Goal: Transaction & Acquisition: Purchase product/service

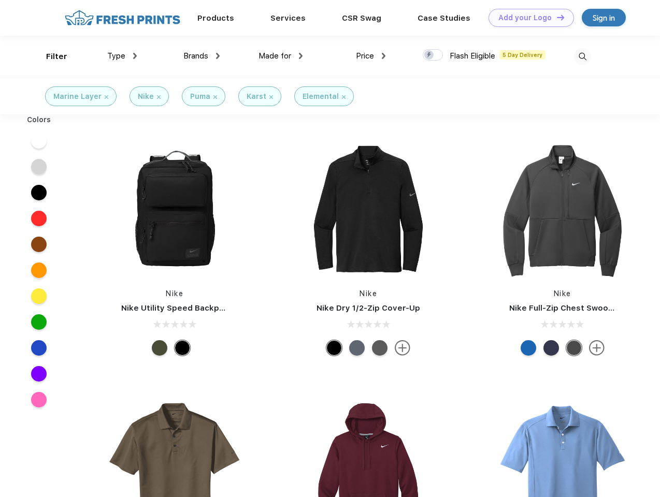
scroll to position [1, 0]
click at [527, 18] on link "Add your Logo Design Tool" at bounding box center [530, 18] width 85 height 18
click at [0, 0] on div "Design Tool" at bounding box center [0, 0] width 0 height 0
click at [556, 17] on link "Add your Logo Design Tool" at bounding box center [530, 18] width 85 height 18
click at [50, 56] on div "Filter" at bounding box center [56, 57] width 21 height 12
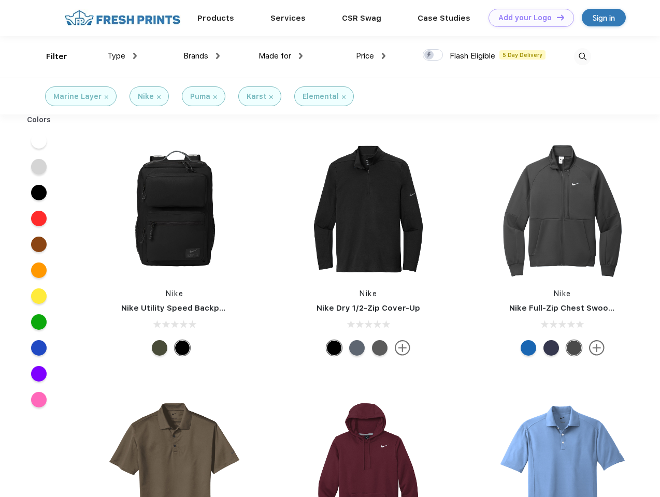
click at [122, 56] on span "Type" at bounding box center [116, 55] width 18 height 9
click at [201, 56] on span "Brands" at bounding box center [195, 55] width 25 height 9
click at [281, 56] on span "Made for" at bounding box center [274, 55] width 33 height 9
click at [371, 56] on span "Price" at bounding box center [365, 55] width 18 height 9
click at [433, 55] on div at bounding box center [433, 54] width 20 height 11
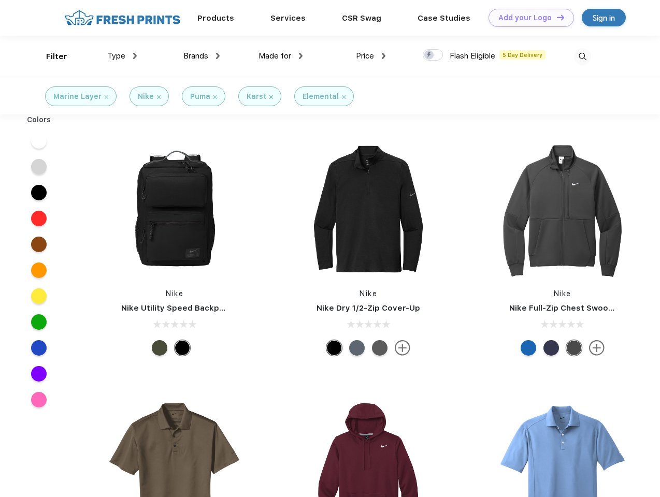
click at [429, 55] on input "checkbox" at bounding box center [426, 52] width 7 height 7
click at [582, 56] on img at bounding box center [582, 56] width 17 height 17
